Goal: Go to known website: Go to known website

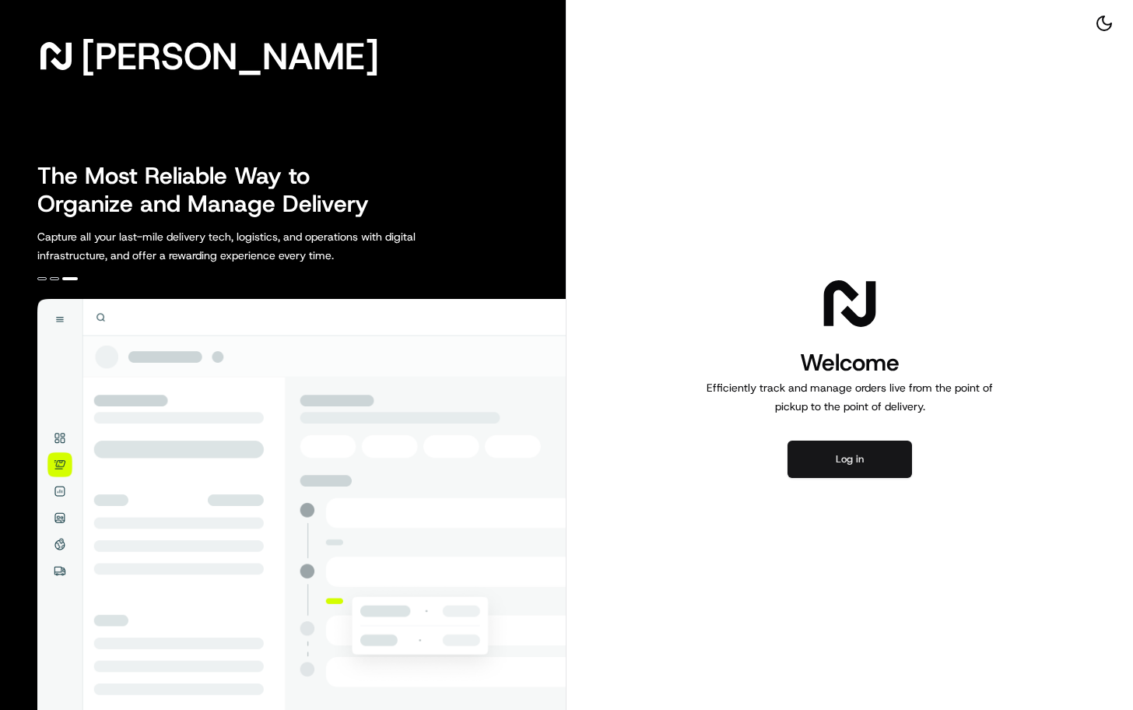
click at [860, 464] on button "Log in" at bounding box center [849, 458] width 125 height 37
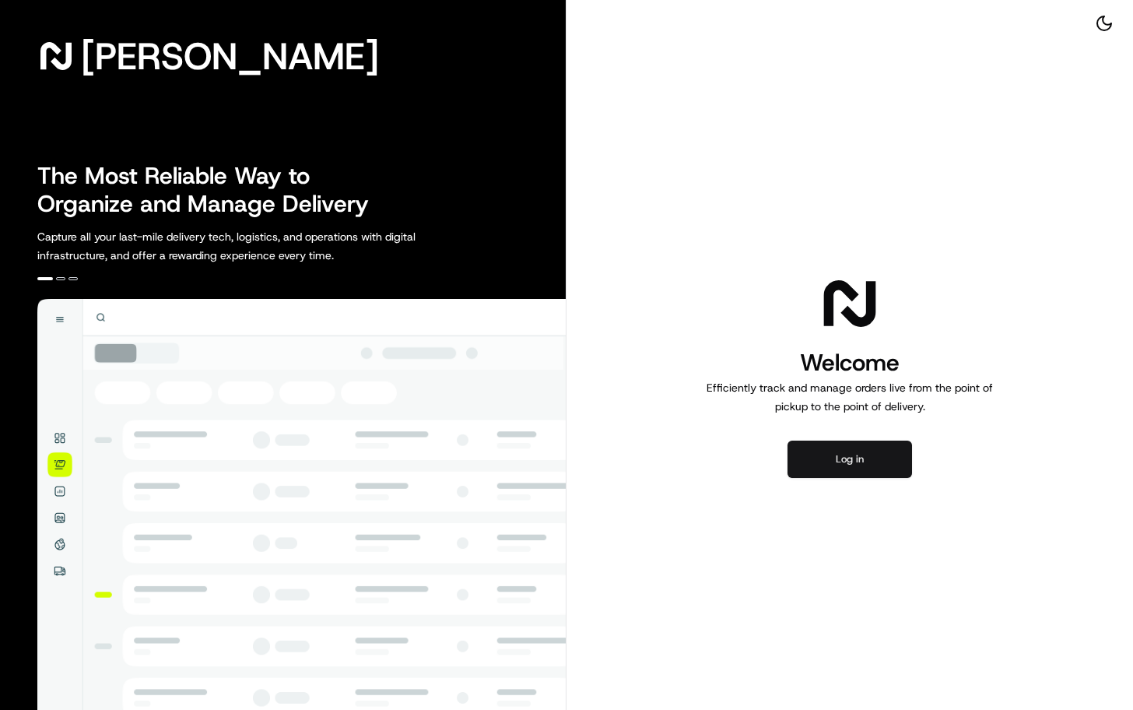
click at [840, 465] on button "Log in" at bounding box center [849, 458] width 125 height 37
